Goal: Information Seeking & Learning: Learn about a topic

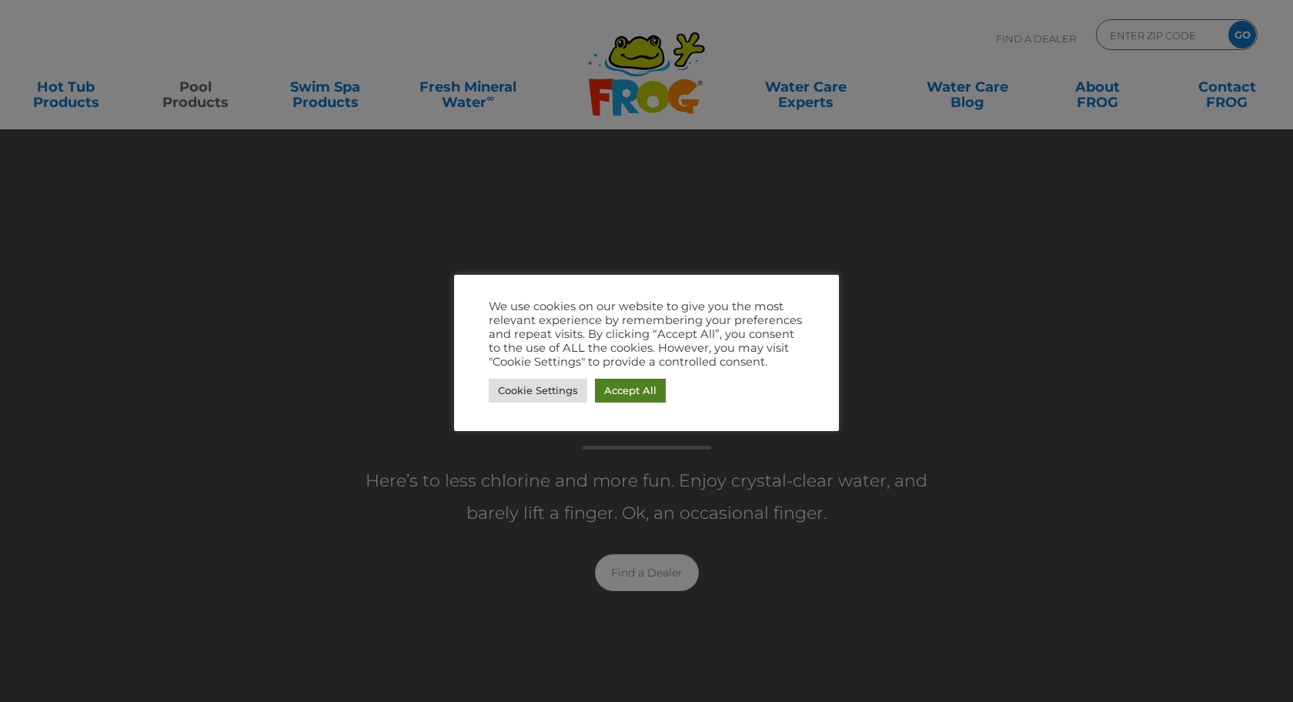
click at [640, 388] on link "Accept All" at bounding box center [630, 391] width 71 height 24
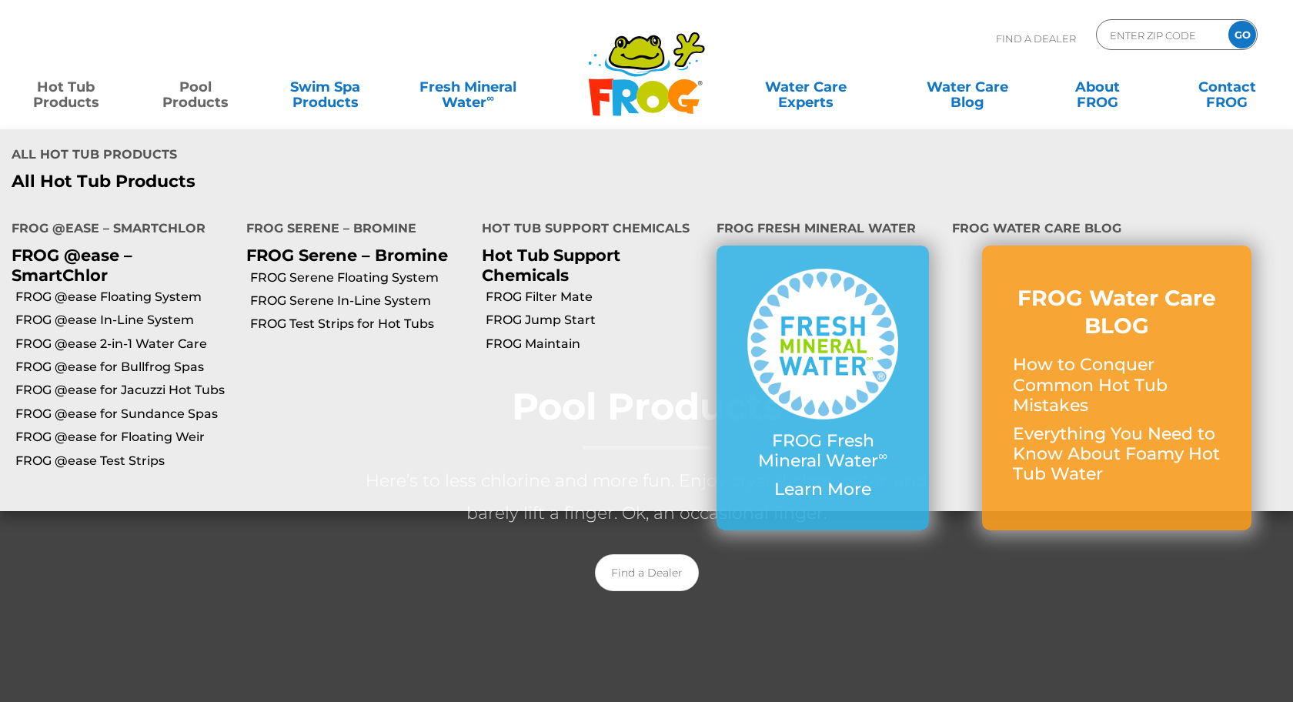
click at [65, 88] on link "Hot Tub Products" at bounding box center [65, 87] width 101 height 31
click at [182, 421] on link "FROG @ease for Sundance Spas" at bounding box center [124, 414] width 219 height 17
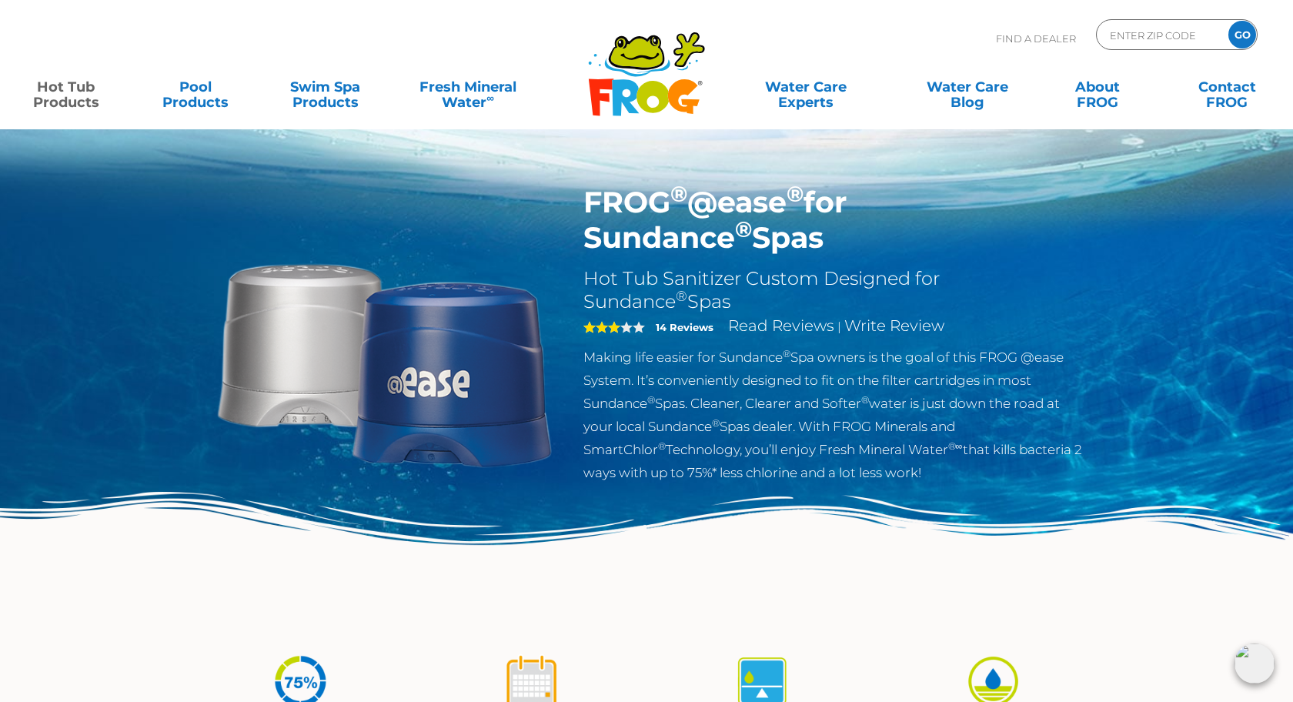
drag, startPoint x: 596, startPoint y: 207, endPoint x: 673, endPoint y: 251, distance: 89.2
click at [673, 251] on h1 "FROG ® @ease ® for Sundance ® Spas" at bounding box center [834, 220] width 503 height 71
click at [653, 240] on h1 "FROG ® @ease ® for Sundance ® Spas" at bounding box center [834, 220] width 503 height 71
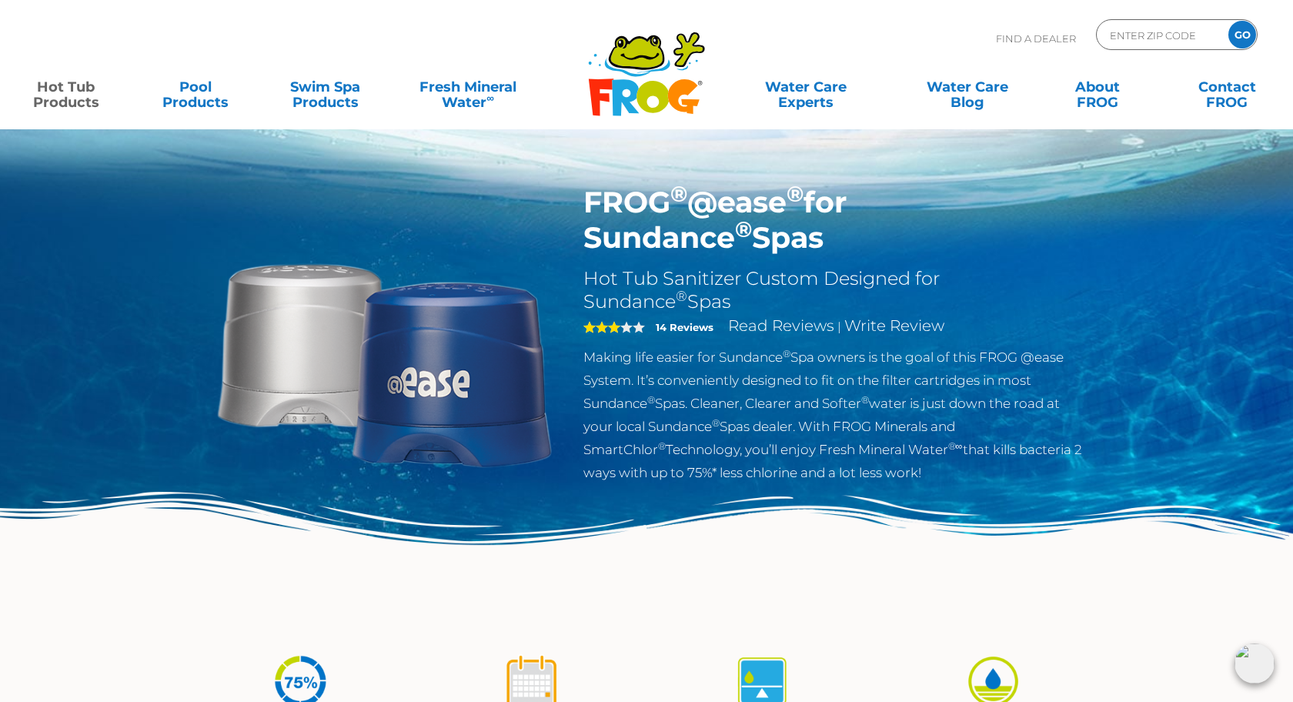
drag, startPoint x: 666, startPoint y: 243, endPoint x: 579, endPoint y: 200, distance: 97.7
click at [579, 200] on div "FROG ® @ease ® for Sundance ® Spas Hot Tub Sanitizer Custom Designed for Sundan…" at bounding box center [835, 338] width 526 height 307
copy h1 "FROG ® @ease ® for Sundance ® Spas"
